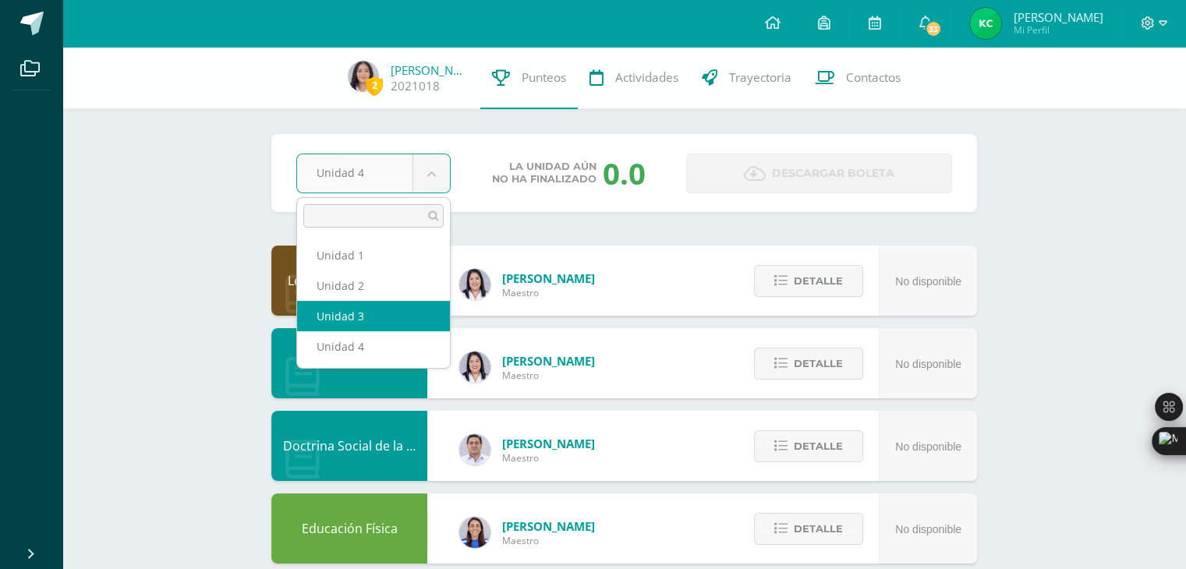
select select "Unidad 3"
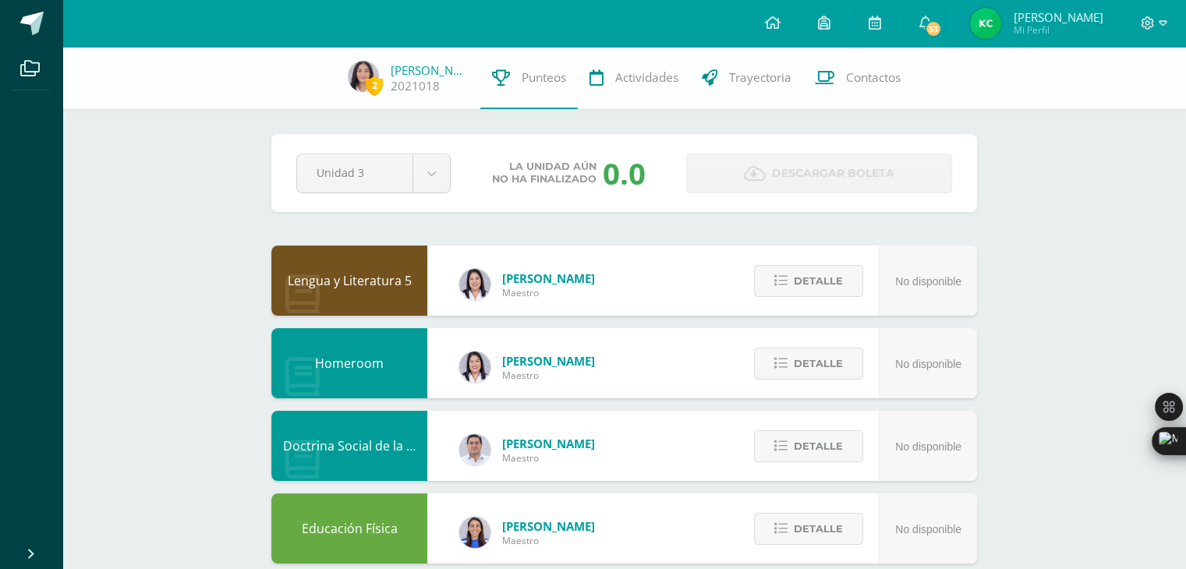
drag, startPoint x: 353, startPoint y: 310, endPoint x: 334, endPoint y: 145, distance: 165.7
click at [334, 144] on div "Pendiente Unidad 3 Unidad 1 Unidad 2 Unidad 3 Unidad 4 La unidad aún no ha fina…" at bounding box center [624, 173] width 706 height 78
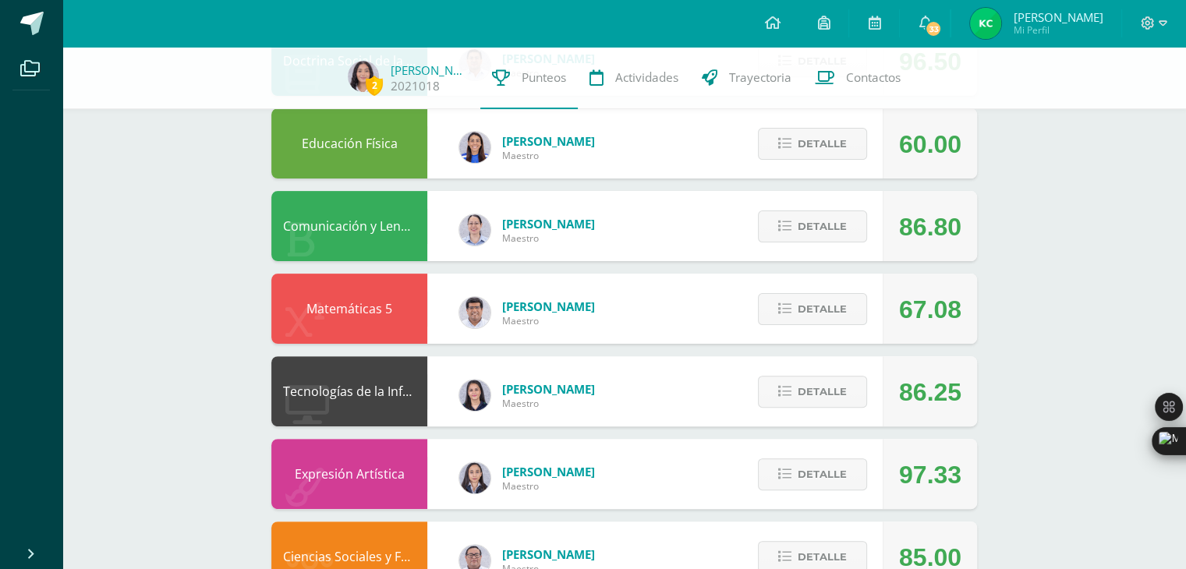
scroll to position [293, 0]
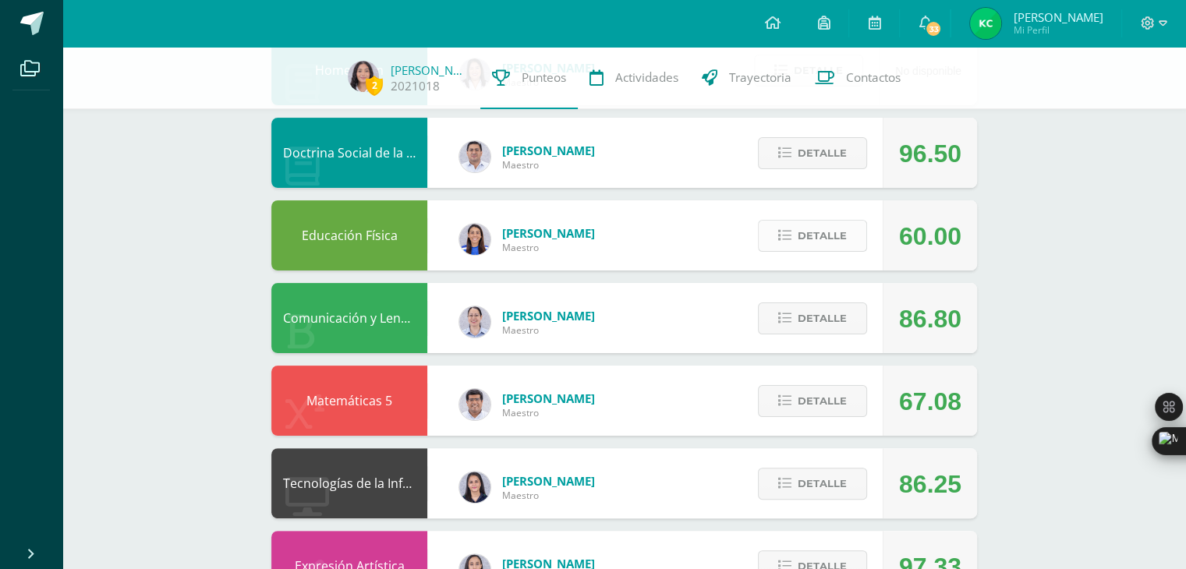
click at [813, 233] on span "Detalle" at bounding box center [822, 235] width 49 height 29
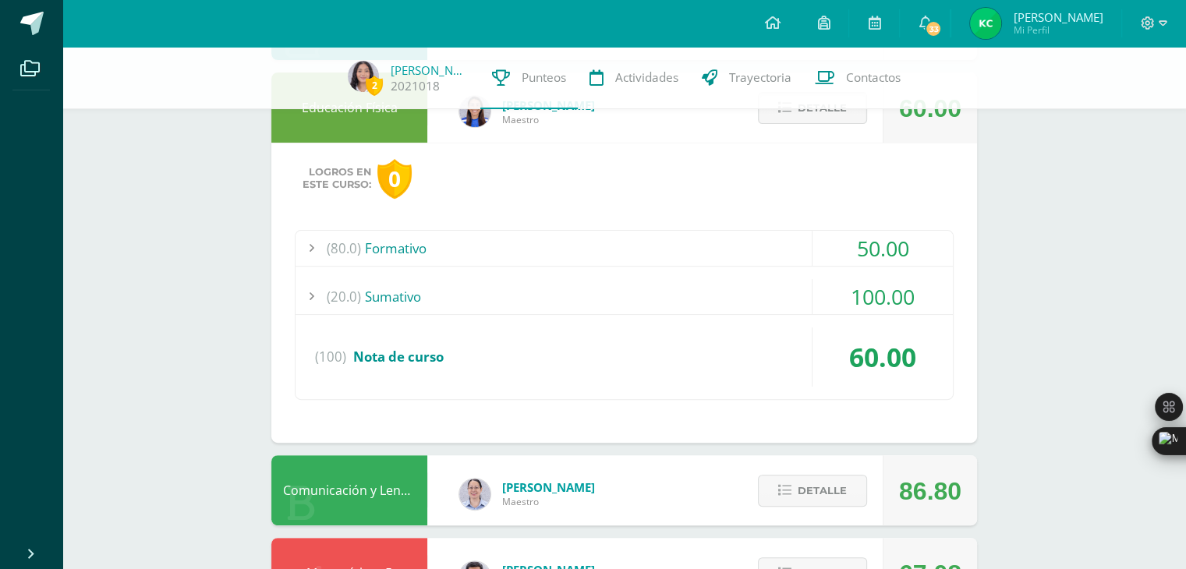
click at [867, 241] on div "50.00" at bounding box center [882, 248] width 140 height 35
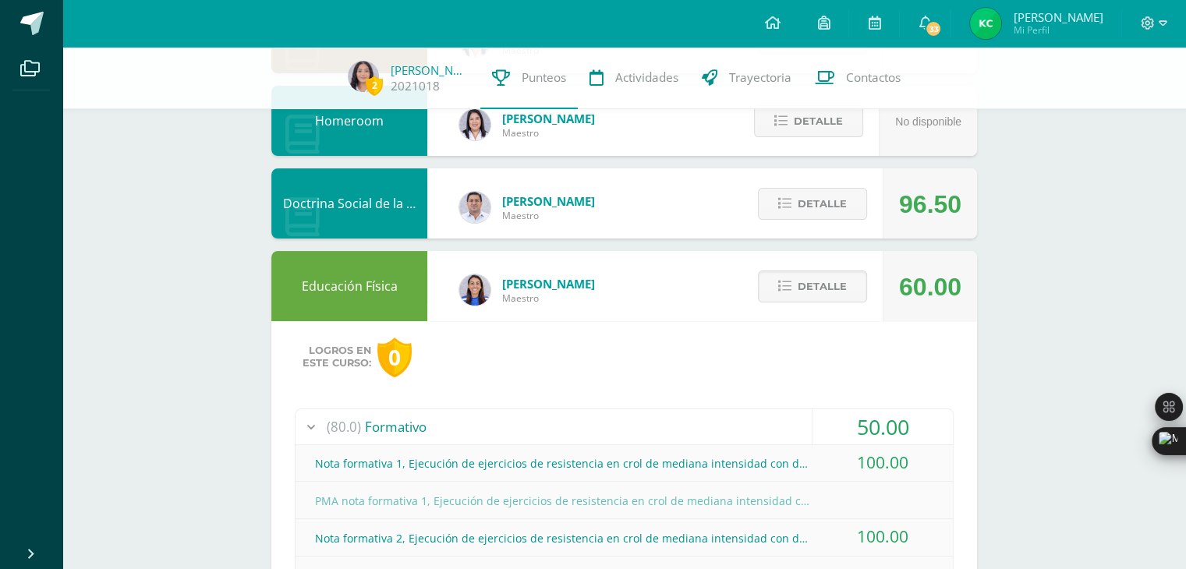
scroll to position [240, 0]
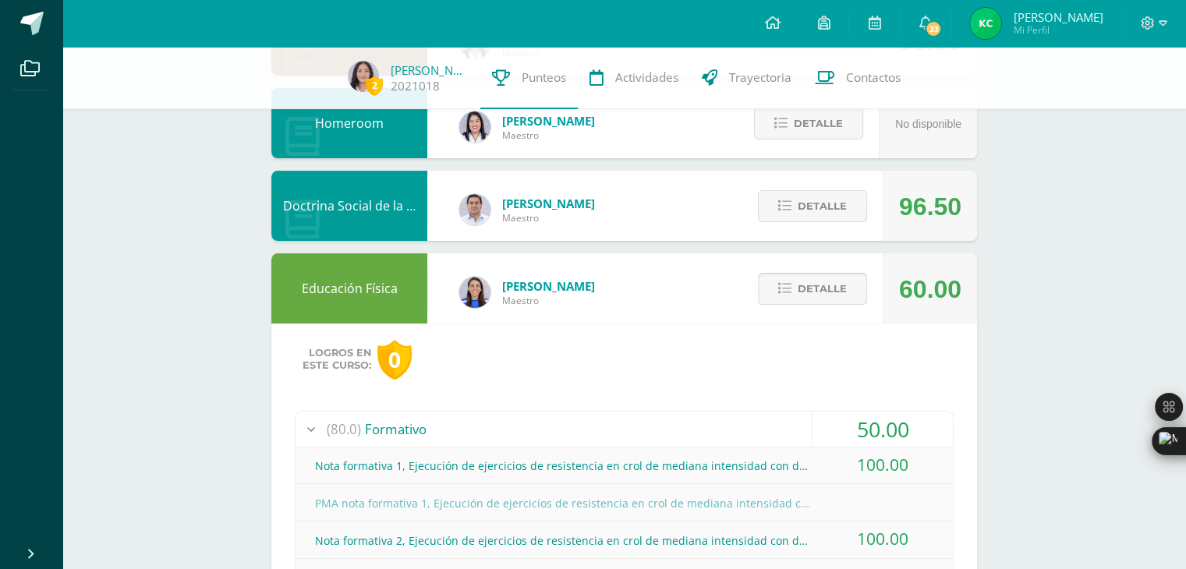
click at [828, 275] on div "Detalle" at bounding box center [808, 288] width 148 height 70
click at [828, 278] on span "Detalle" at bounding box center [822, 288] width 49 height 29
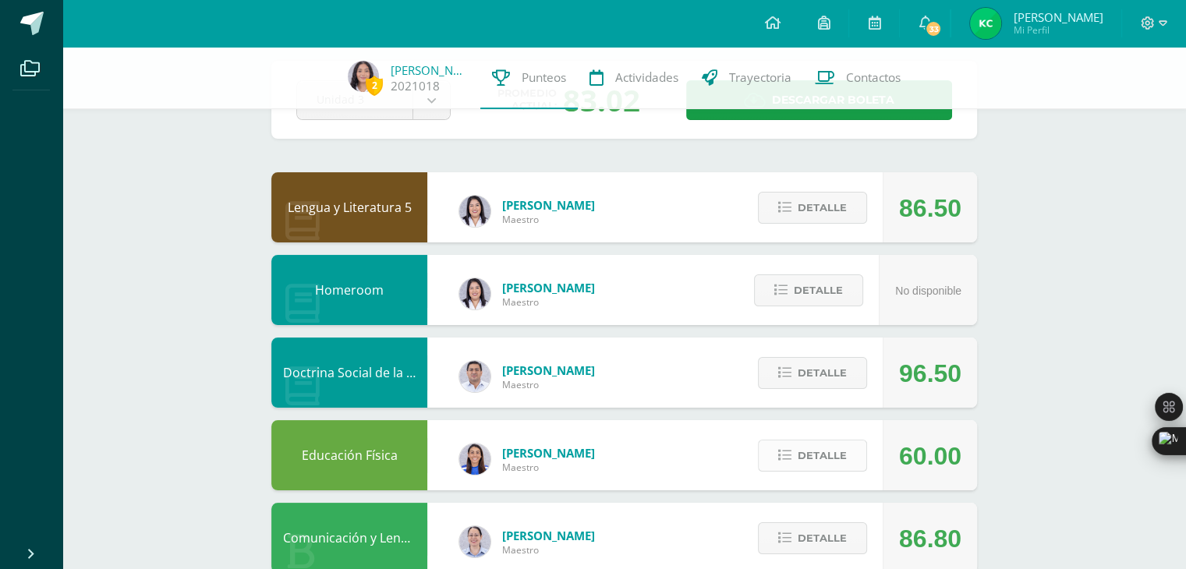
scroll to position [72, 0]
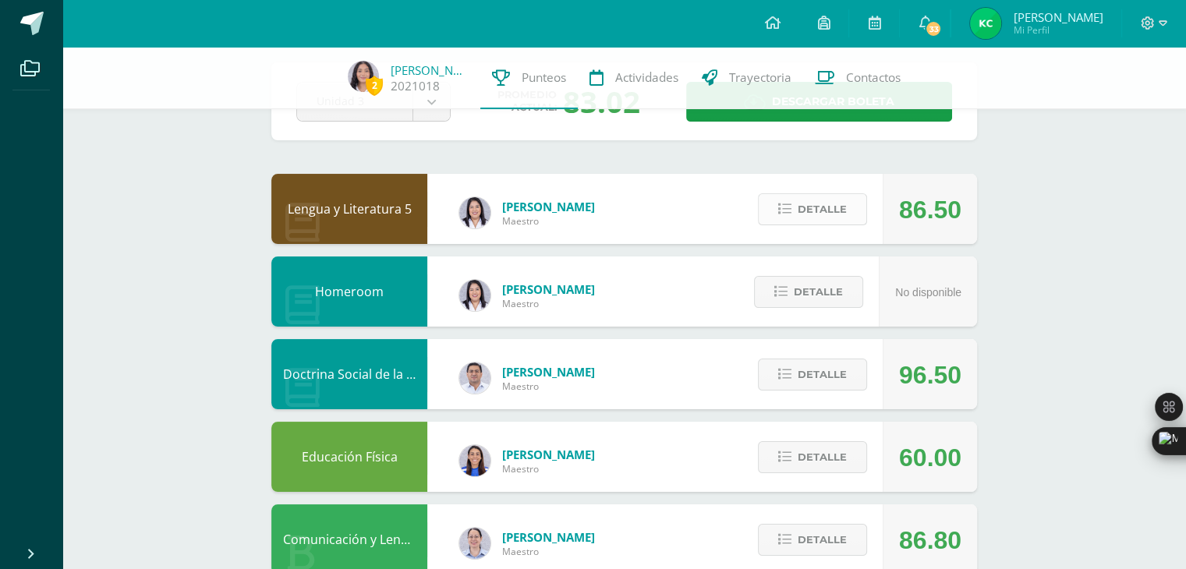
click at [780, 194] on button "Detalle" at bounding box center [812, 209] width 109 height 32
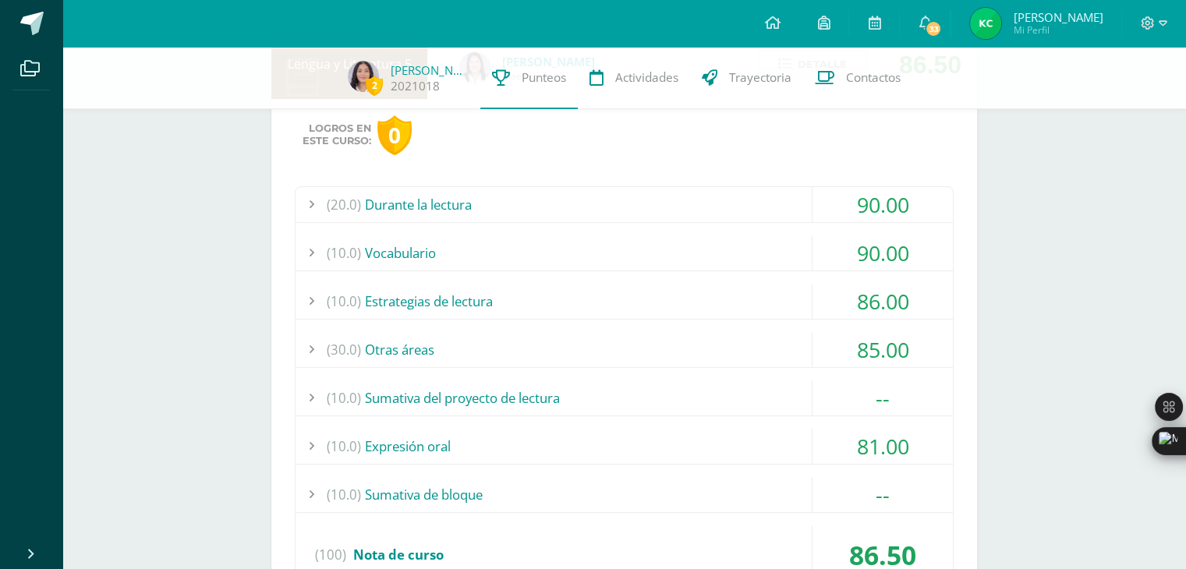
scroll to position [298, 0]
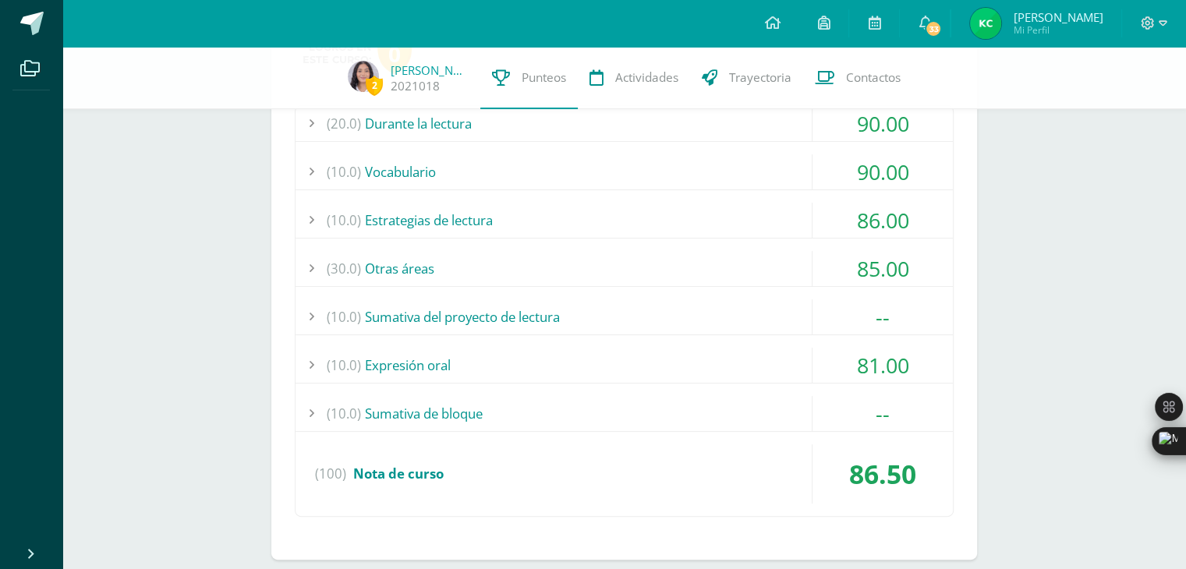
click at [555, 271] on div "(30.0) Otras áreas" at bounding box center [623, 268] width 657 height 35
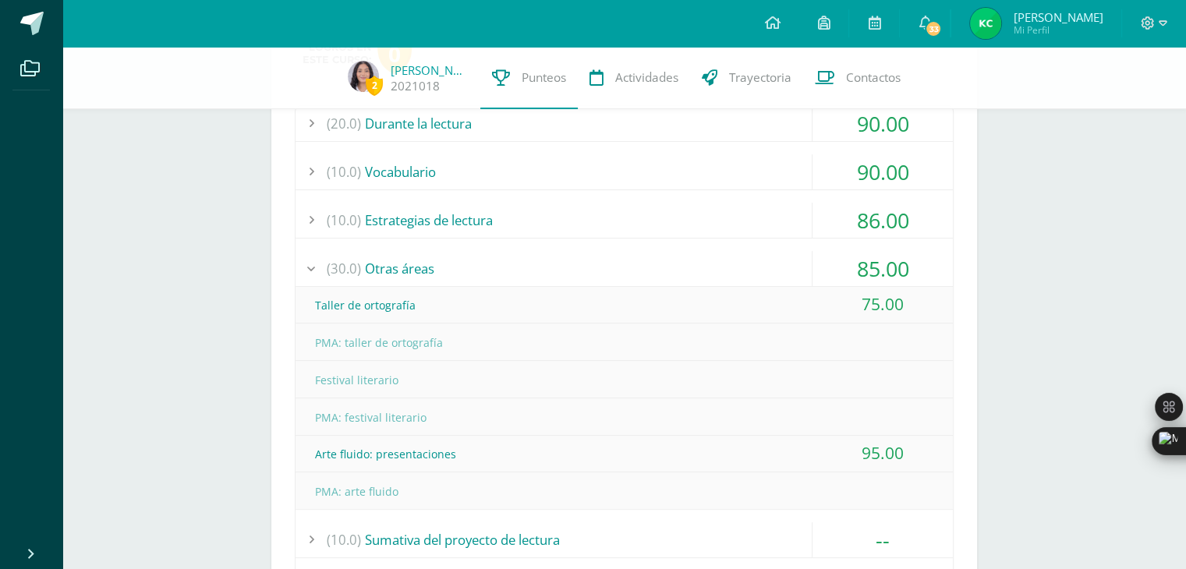
click at [556, 271] on div "(30.0) Otras áreas" at bounding box center [623, 268] width 657 height 35
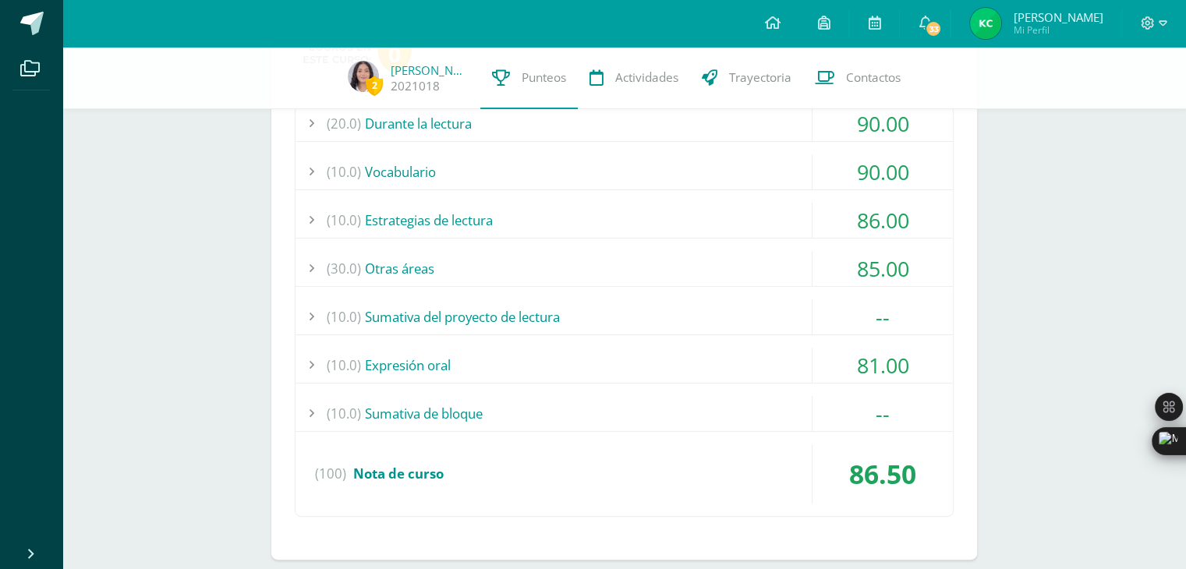
click at [543, 207] on div "(10.0) Estrategias de lectura" at bounding box center [623, 220] width 657 height 35
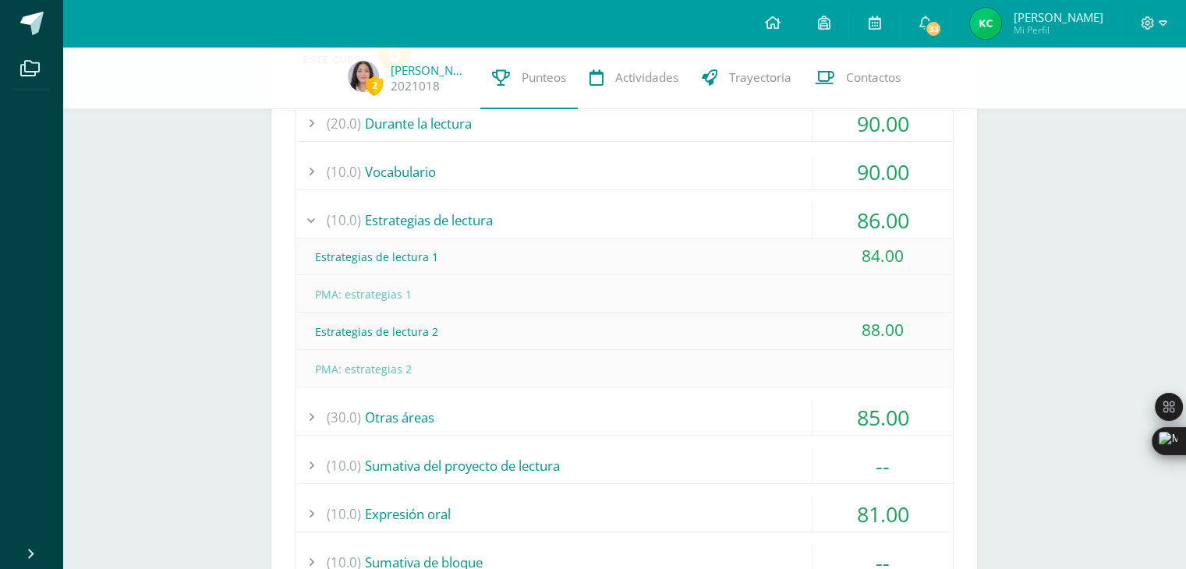
click at [544, 210] on div "(10.0) Estrategias de lectura" at bounding box center [623, 220] width 657 height 35
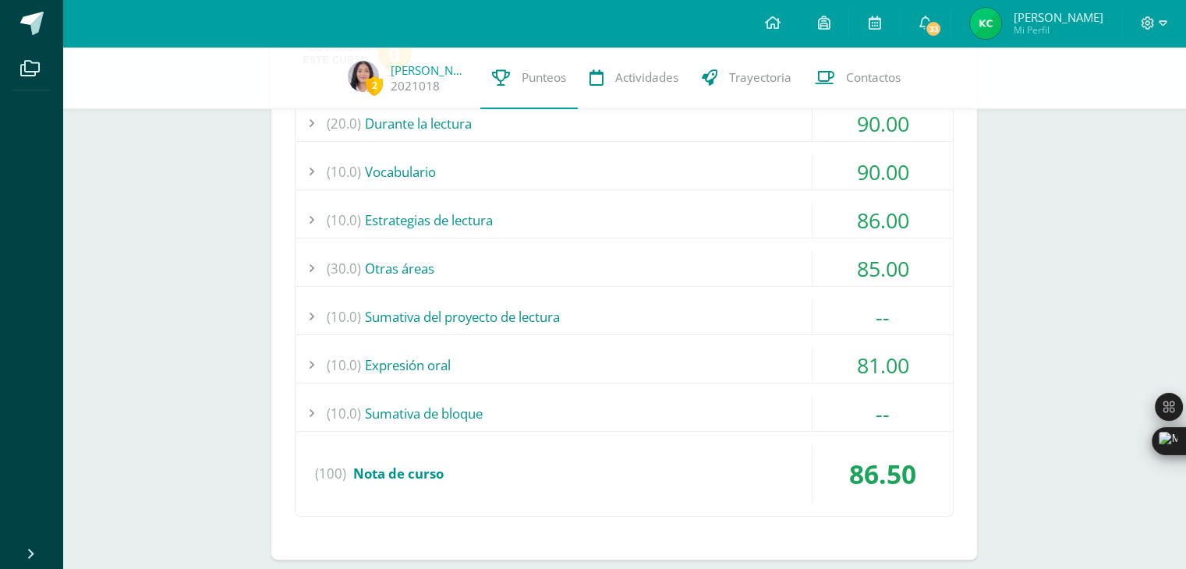
scroll to position [214, 0]
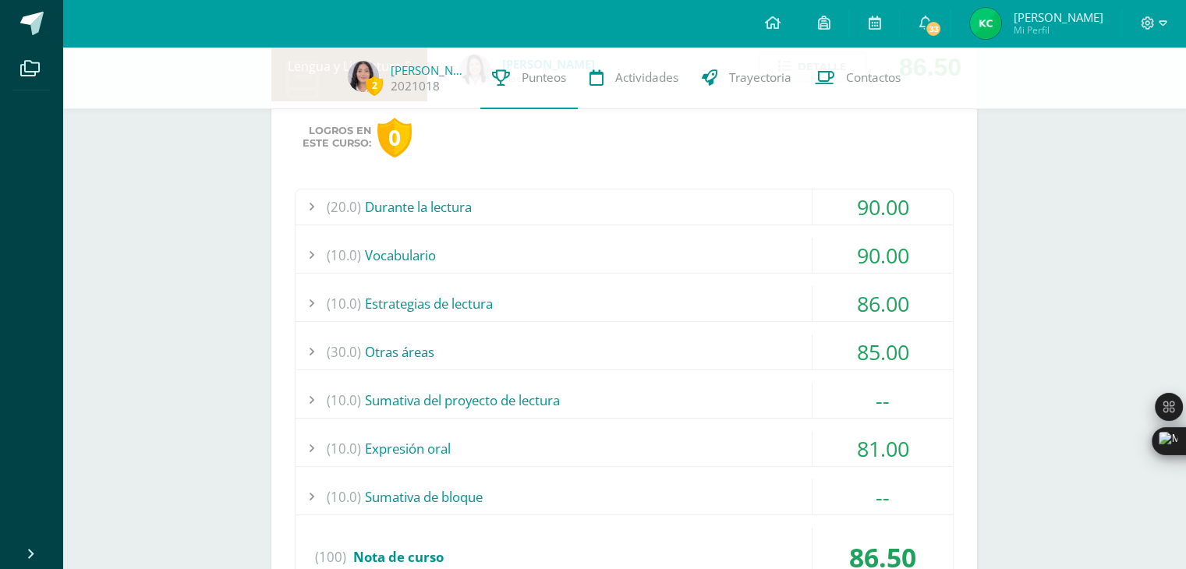
click at [458, 214] on div "(20.0) Durante la lectura" at bounding box center [623, 206] width 657 height 35
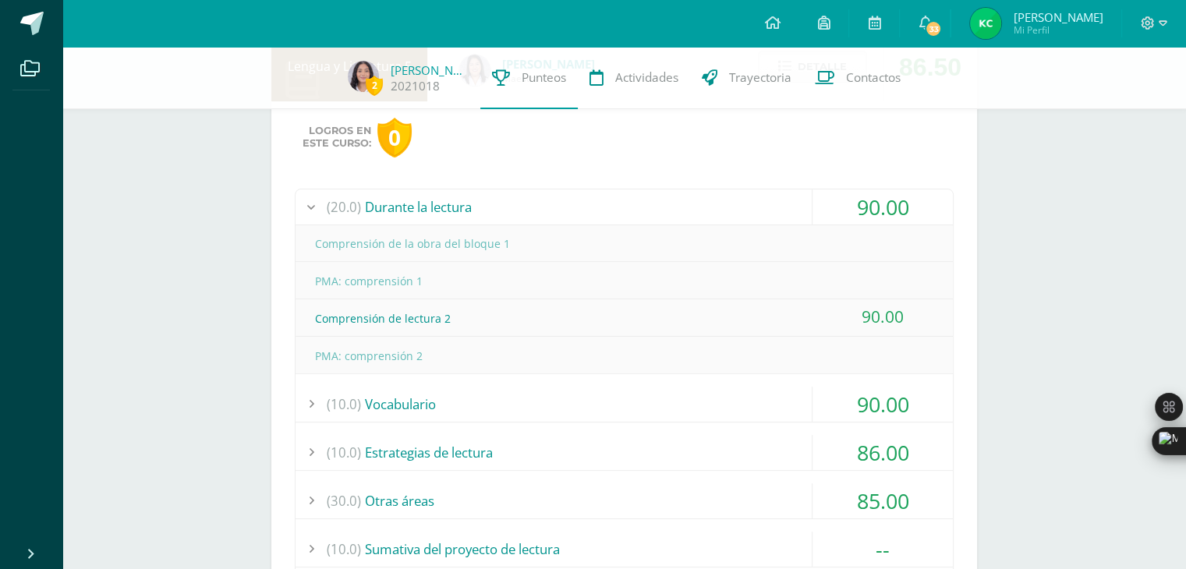
click at [458, 397] on div "(10.0) Vocabulario" at bounding box center [623, 404] width 657 height 35
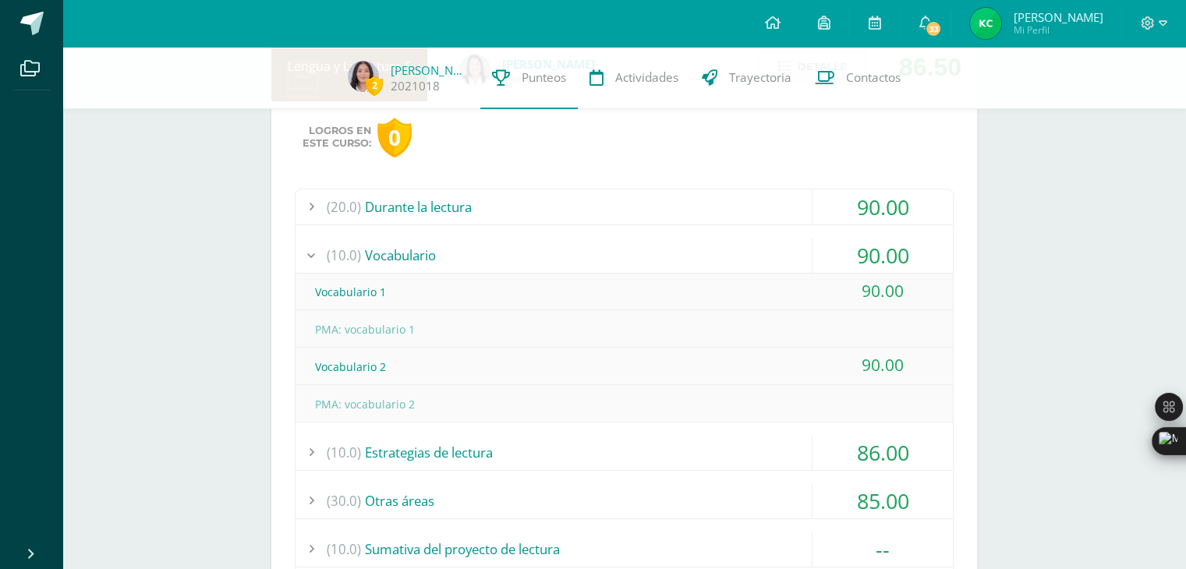
click at [458, 397] on div "PMA: vocabulario 2" at bounding box center [623, 404] width 657 height 35
click at [460, 470] on div "(20.0) Durante la lectura 90.00 Comprensión de la obra del bloque 1" at bounding box center [624, 469] width 659 height 561
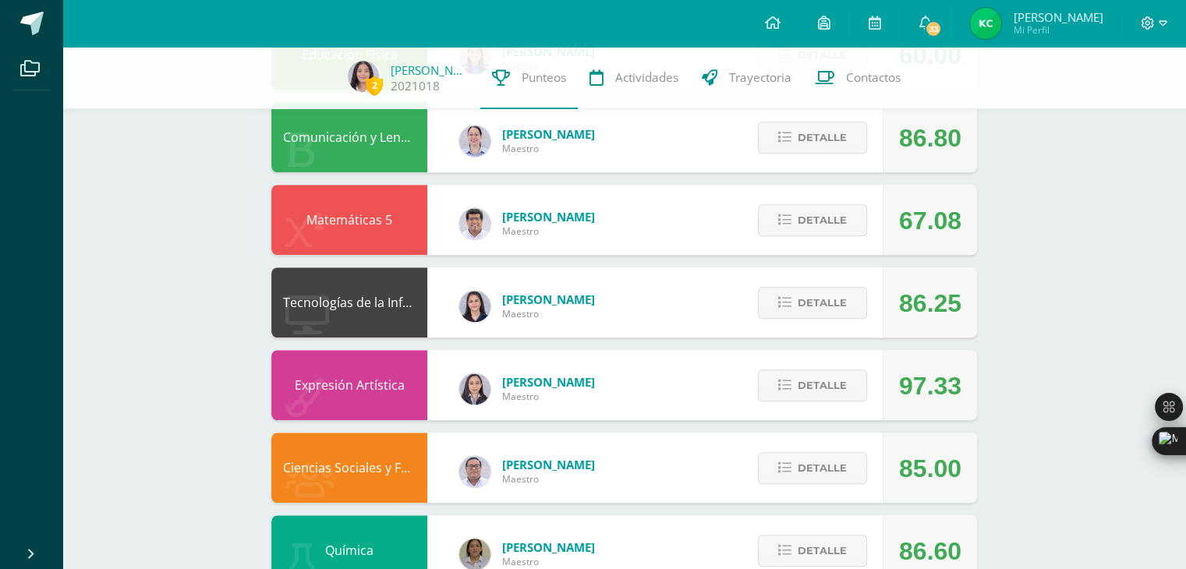
scroll to position [1163, 0]
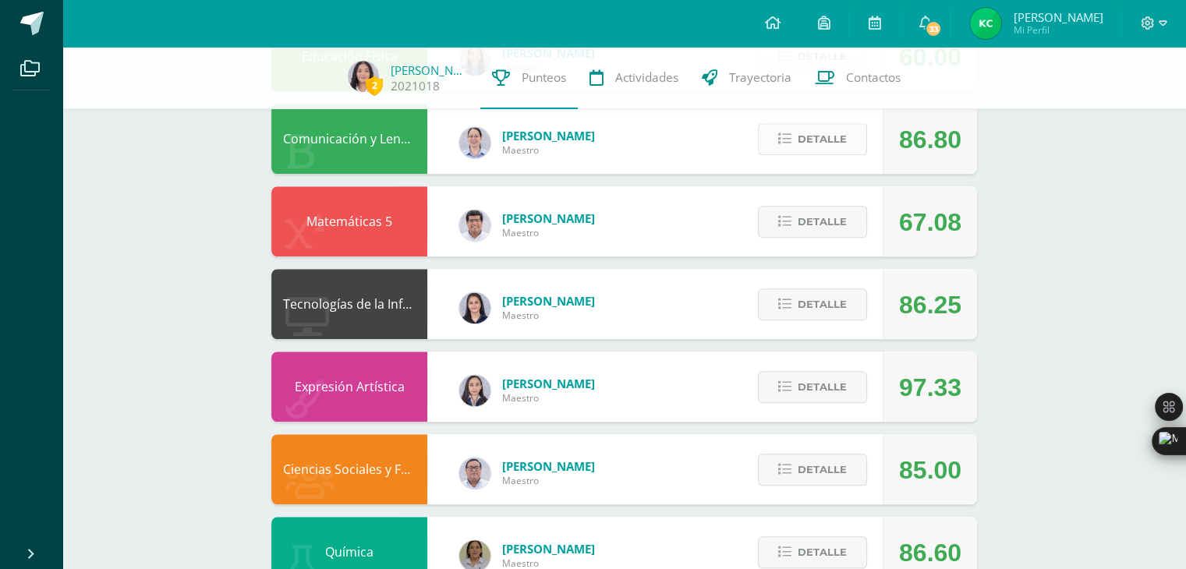
click at [798, 133] on button "Detalle" at bounding box center [812, 139] width 109 height 32
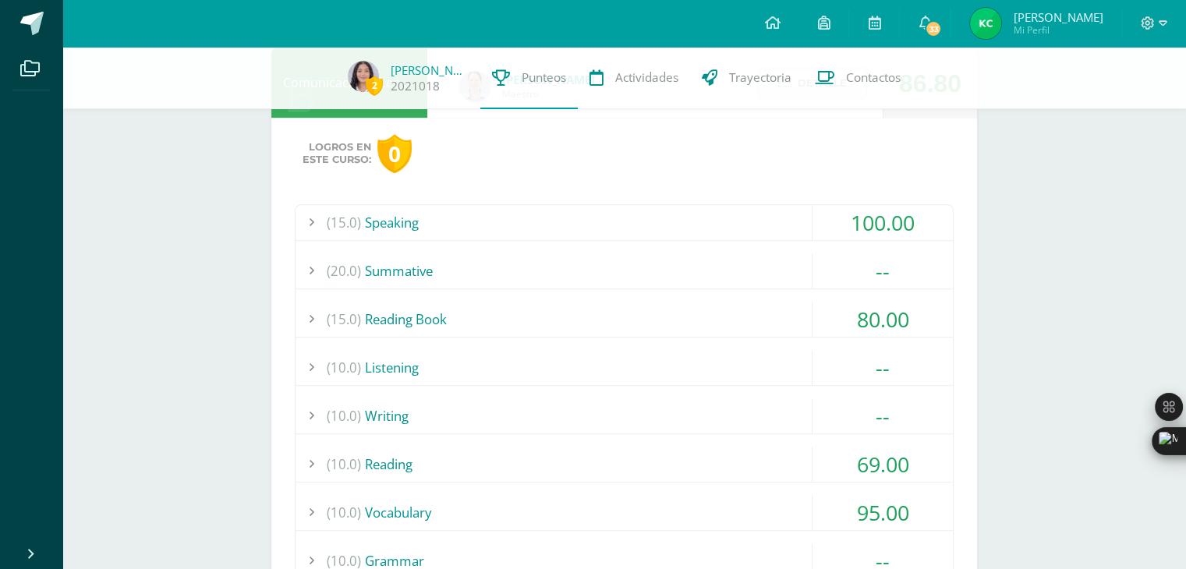
scroll to position [1219, 0]
click at [892, 316] on div "80.00" at bounding box center [882, 319] width 140 height 35
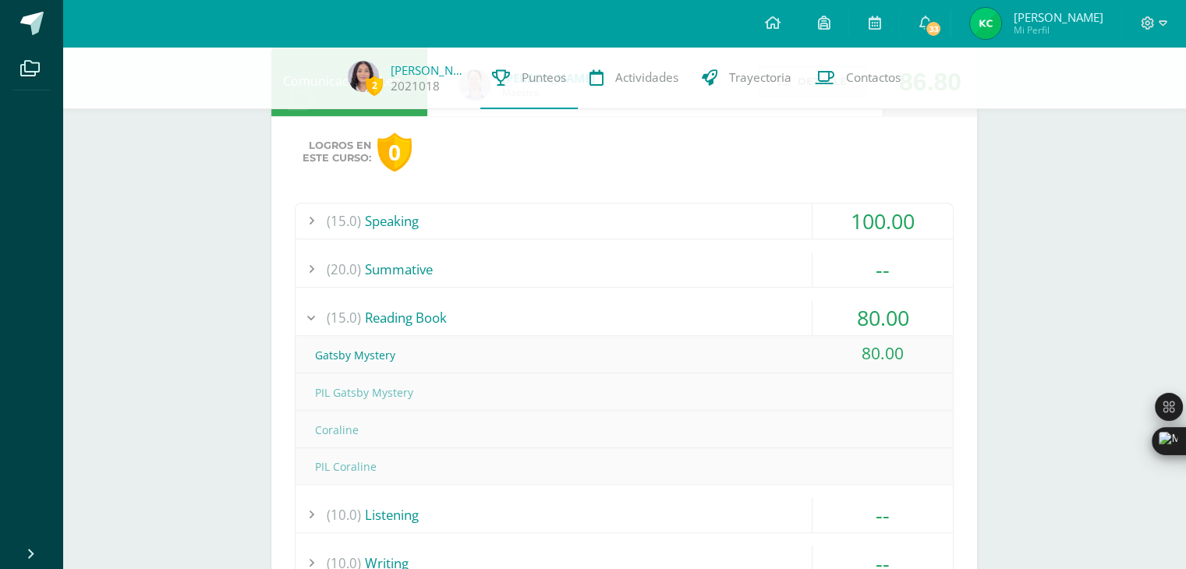
click at [892, 316] on div "80.00" at bounding box center [882, 317] width 140 height 35
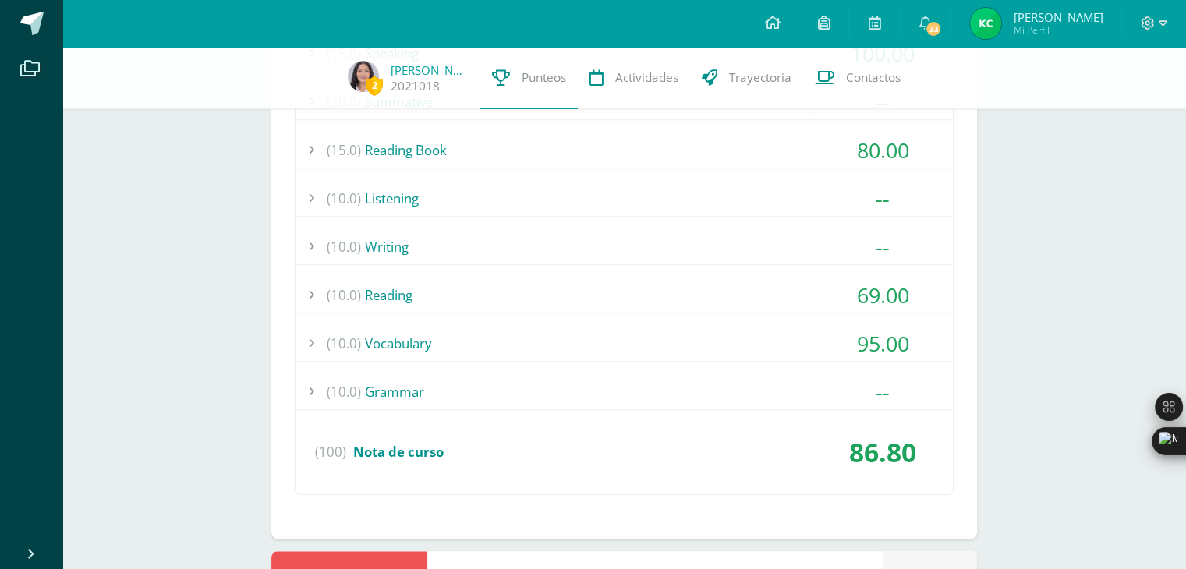
scroll to position [1241, 0]
drag, startPoint x: 892, startPoint y: 313, endPoint x: 864, endPoint y: 278, distance: 44.9
click at [864, 278] on div "(15.0) Speaking 100.00 Speaking Task 6 100.00" at bounding box center [624, 264] width 659 height 460
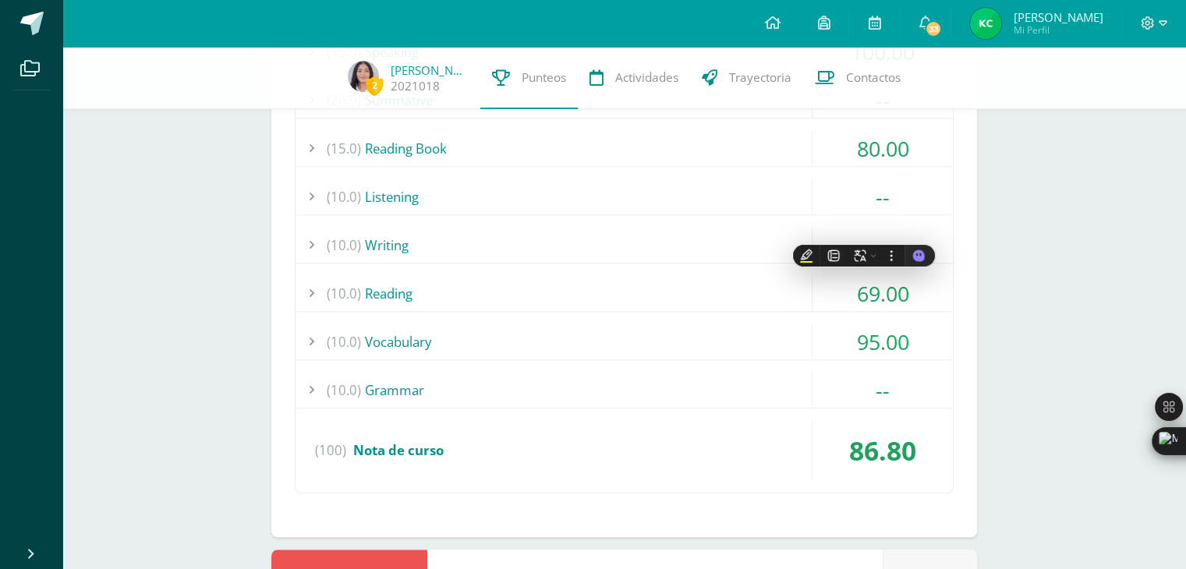
click at [961, 327] on div "Logros en este curso: 0 (15.0) Speaking 100.00 Speaking Task 6 (100)" at bounding box center [624, 242] width 706 height 590
